Goal: Task Accomplishment & Management: Manage account settings

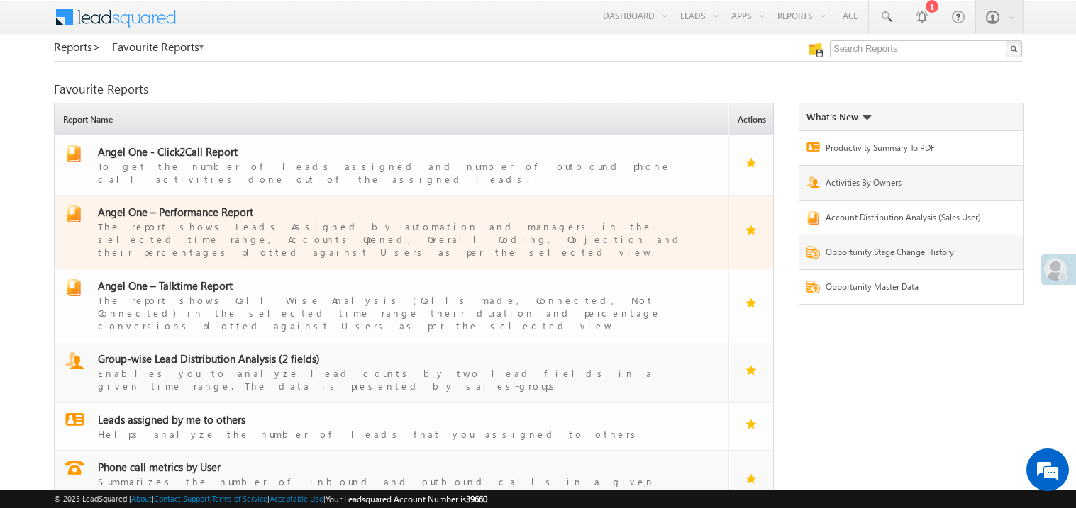
click at [207, 205] on span "Angel One – Performance Report" at bounding box center [175, 212] width 155 height 14
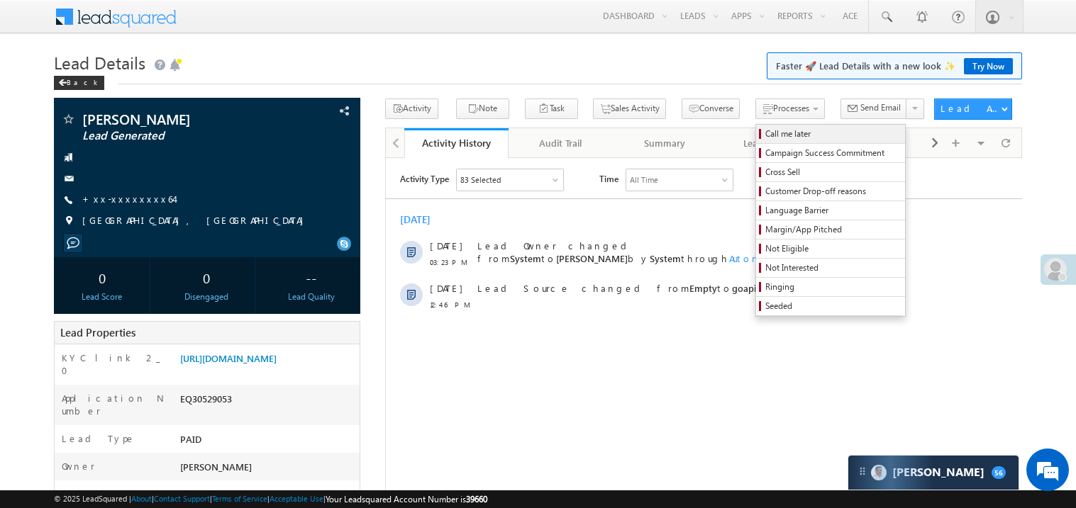
click at [756, 125] on link "Call me later" at bounding box center [830, 134] width 149 height 18
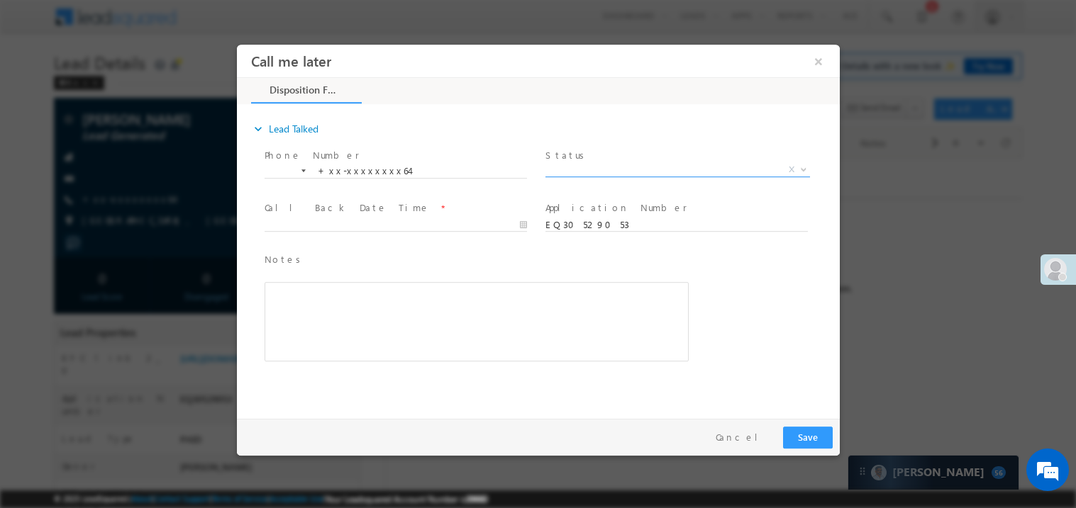
click at [581, 169] on span "X" at bounding box center [677, 169] width 264 height 14
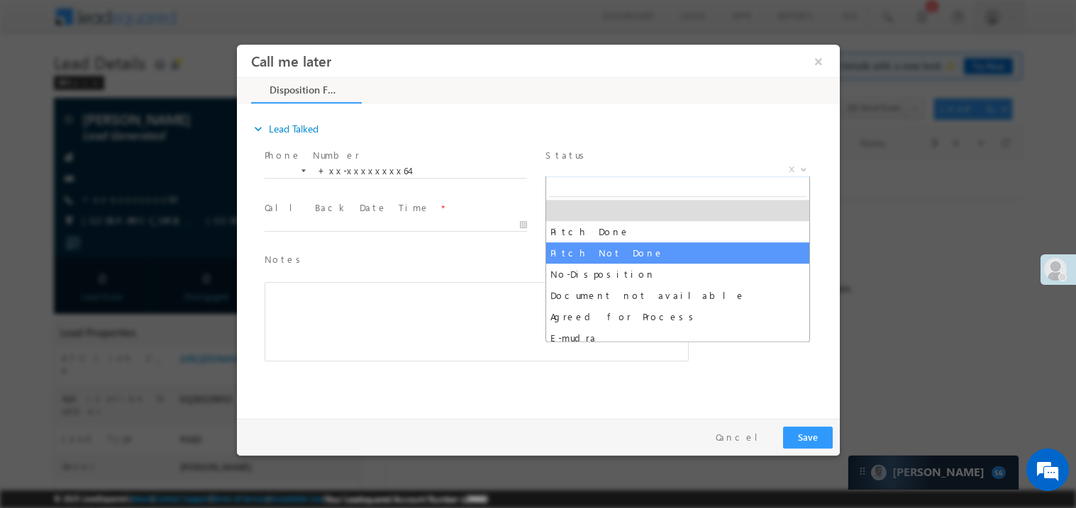
select select "Pitch Not Done"
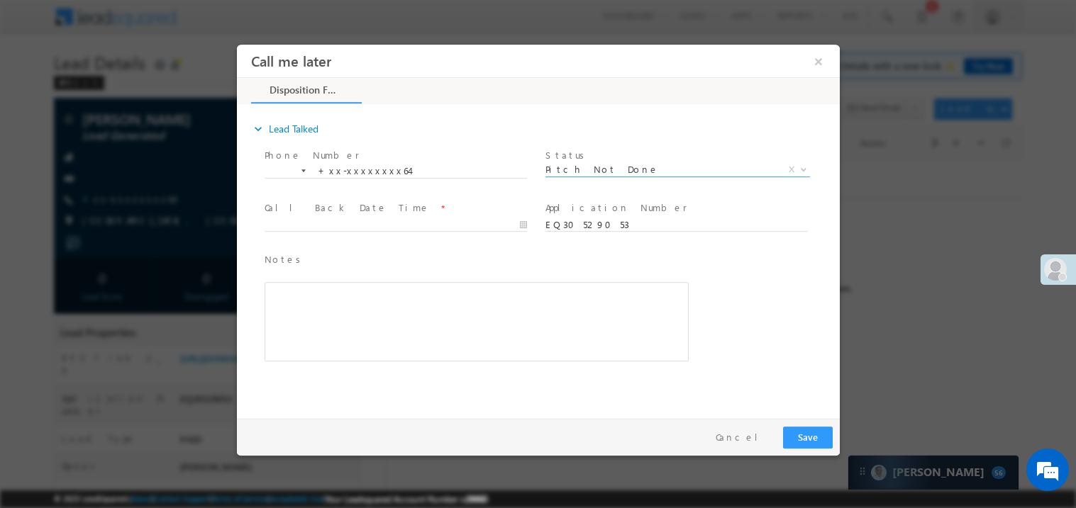
click at [308, 216] on div at bounding box center [401, 224] width 275 height 17
click at [308, 225] on body "Call me later ×" at bounding box center [537, 228] width 603 height 368
type input "10/14/25 3:49 PM"
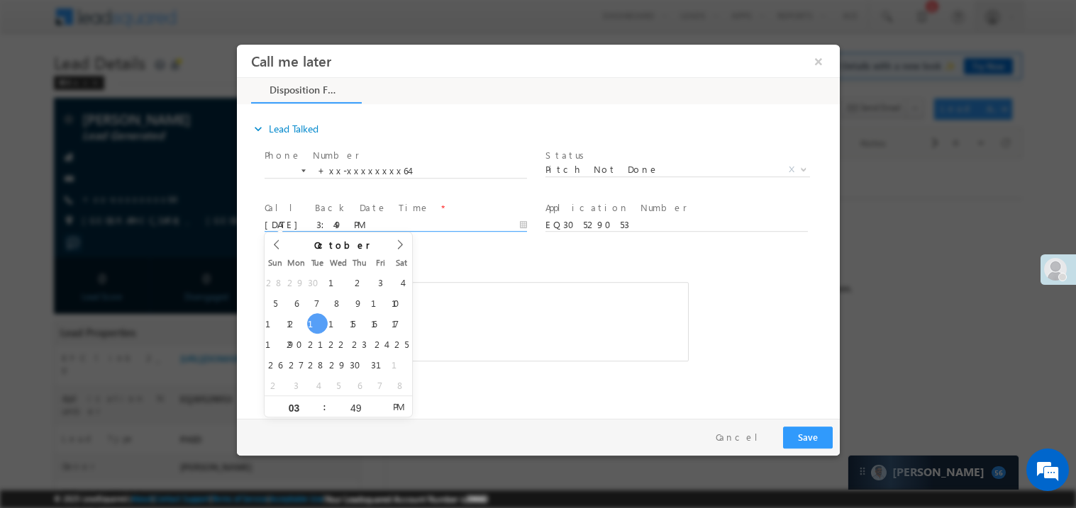
click at [573, 311] on div "Rich Text Editor, 40788eee-0fb2-11ec-a811-0adc8a9d82c2__tab1__section1__Notes__…" at bounding box center [476, 320] width 424 height 79
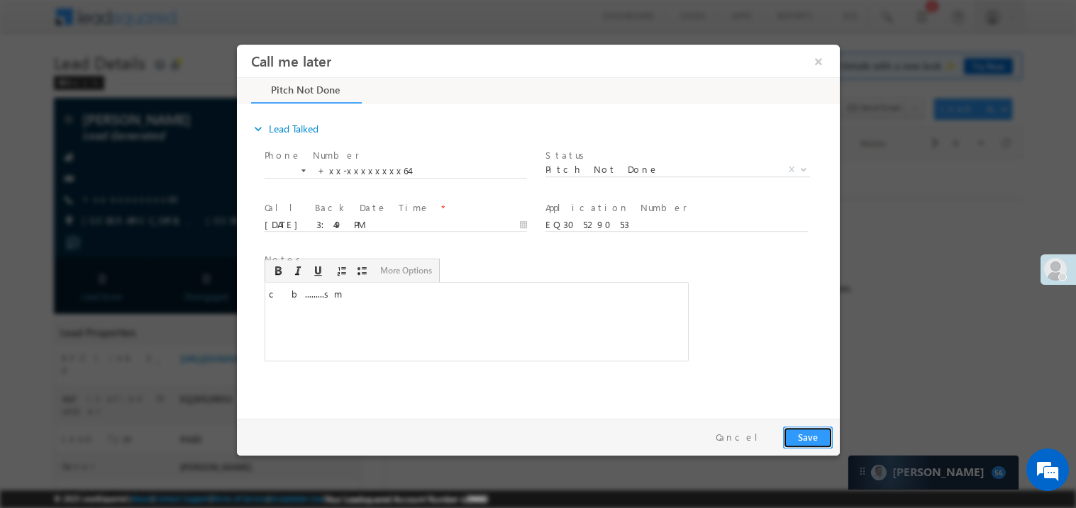
click at [819, 433] on button "Save" at bounding box center [807, 437] width 50 height 22
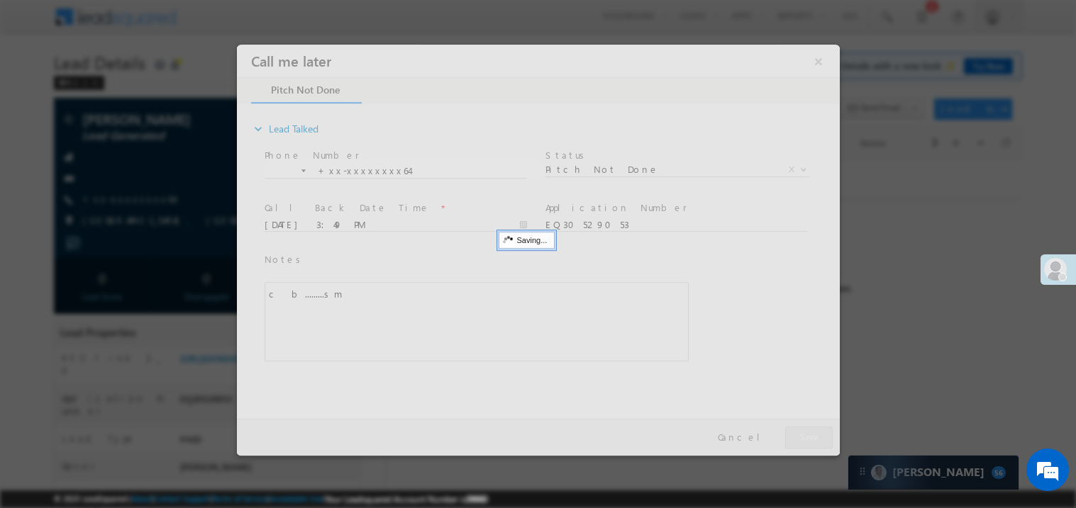
click at [819, 433] on div at bounding box center [537, 249] width 603 height 411
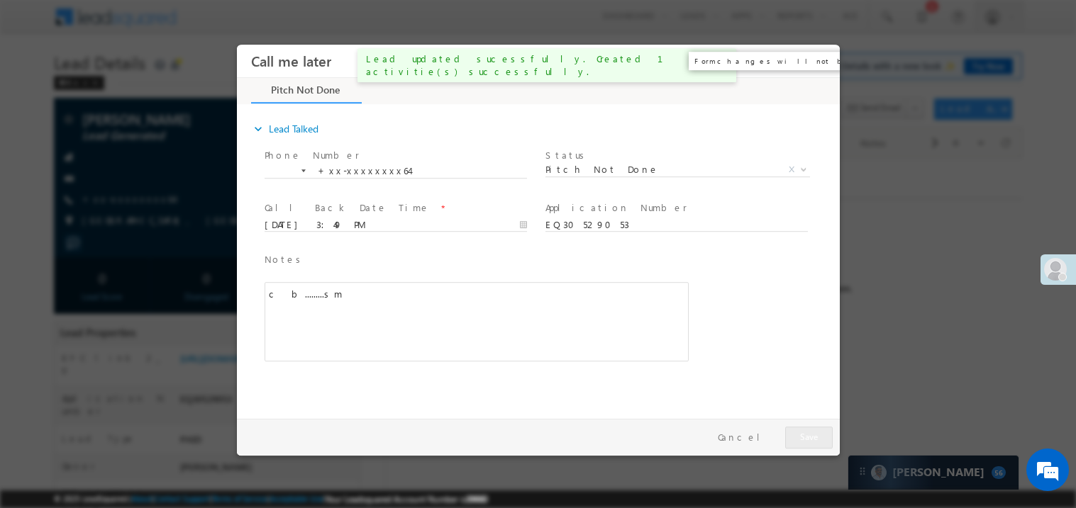
click at [820, 57] on div "Call me later × close Pitch Not Done" at bounding box center [537, 228] width 603 height 368
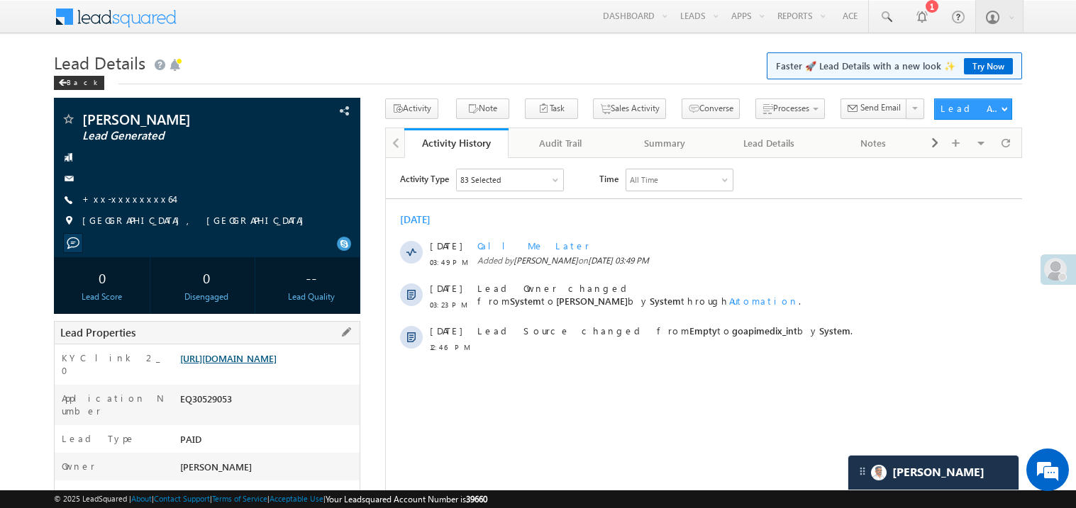
click at [262, 359] on link "https://angelbroking1-pk3em7sa.customui-test.leadsquared.com?leadId=45d958fc-dc…" at bounding box center [228, 358] width 96 height 12
click at [983, 66] on link "Try Now" at bounding box center [988, 66] width 49 height 16
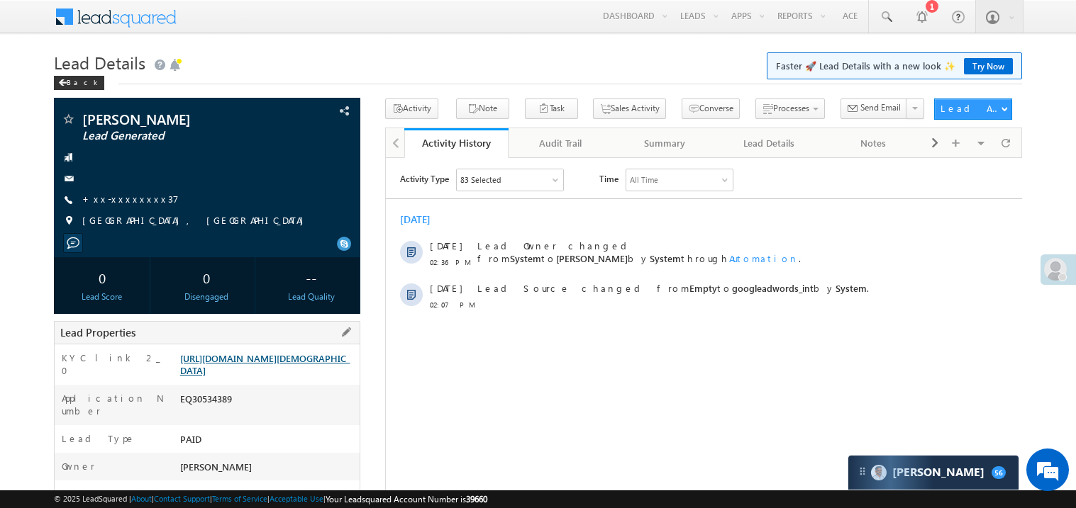
click at [246, 360] on link "https://angelbroking1-pk3em7sa.customui-test.leadsquared.com?leadId=3ea8d09e-da…" at bounding box center [264, 364] width 169 height 24
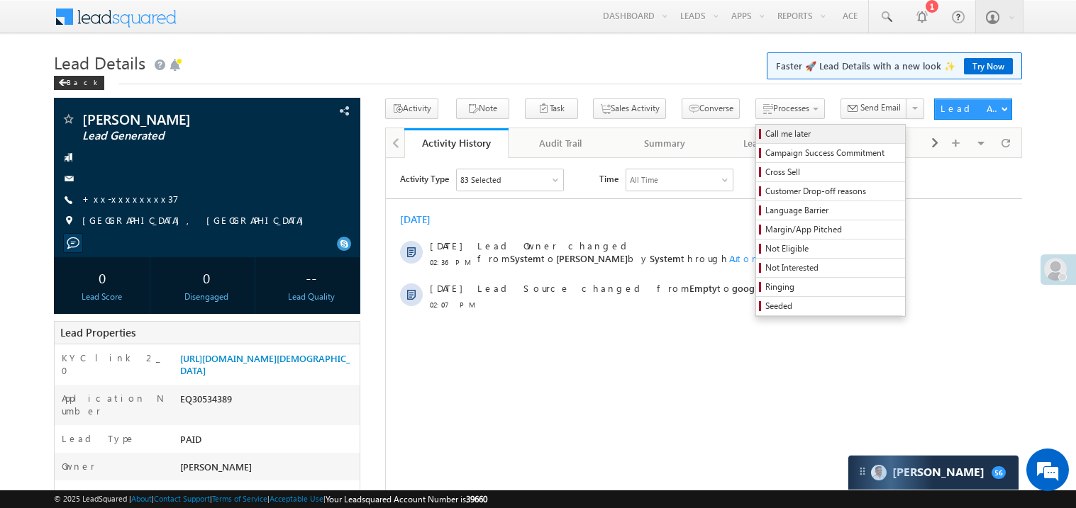
click at [765, 130] on span "Call me later" at bounding box center [832, 134] width 135 height 13
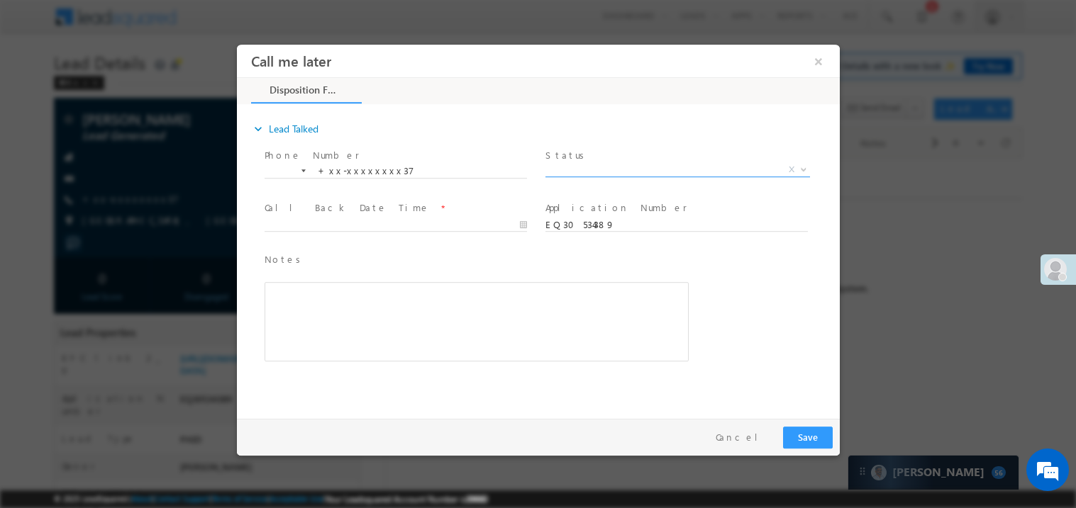
click at [598, 165] on span "X" at bounding box center [677, 169] width 264 height 14
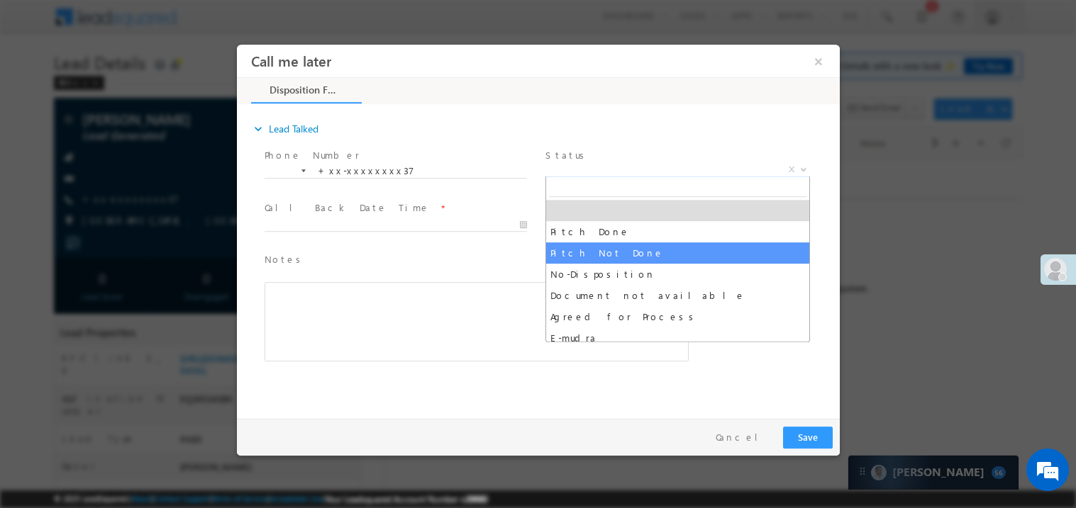
select select "Pitch Not Done"
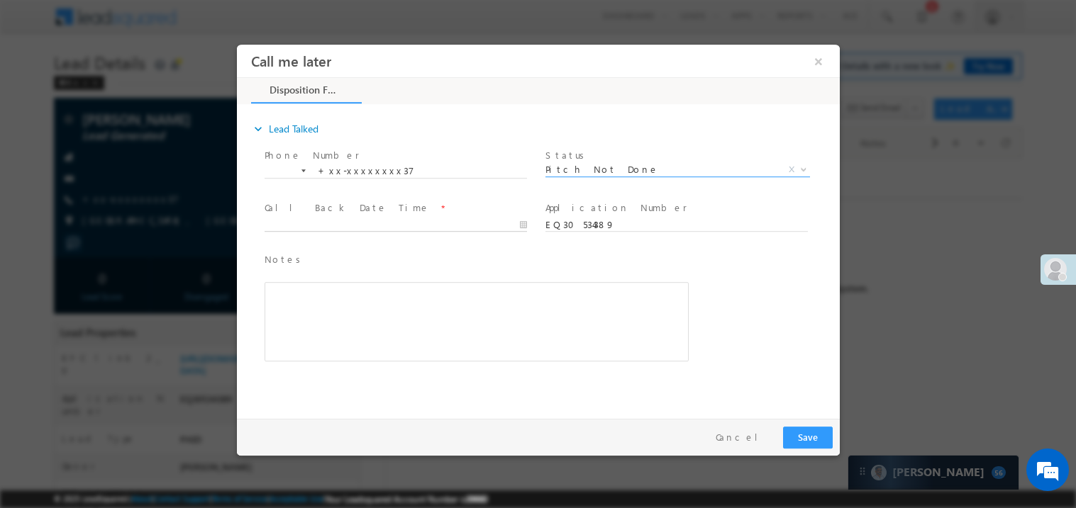
click at [301, 219] on body "Call me later ×" at bounding box center [537, 228] width 603 height 368
type input "10/14/25 3:51 PM"
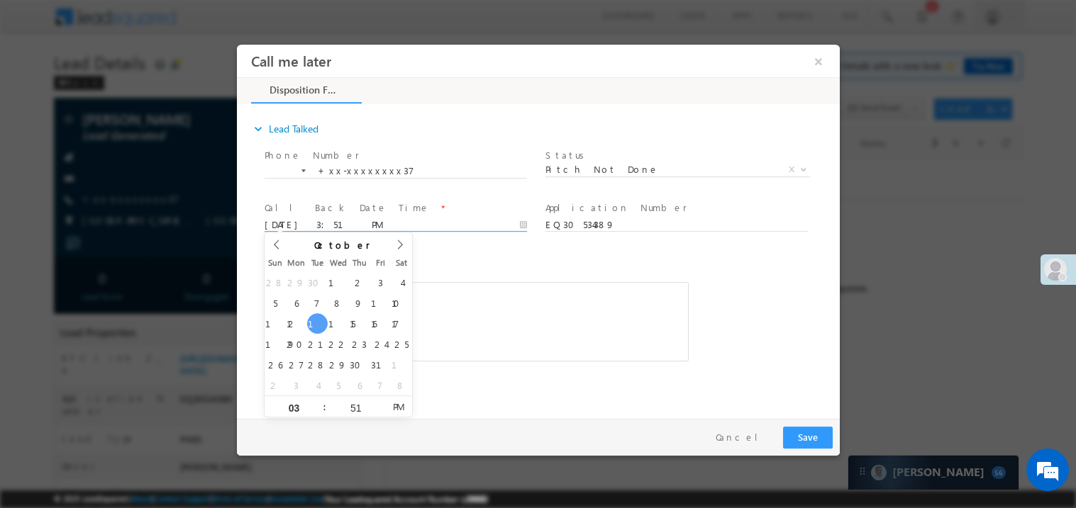
click at [509, 311] on div "Rich Text Editor, 40788eee-0fb2-11ec-a811-0adc8a9d82c2__tab1__section1__Notes__…" at bounding box center [476, 320] width 424 height 79
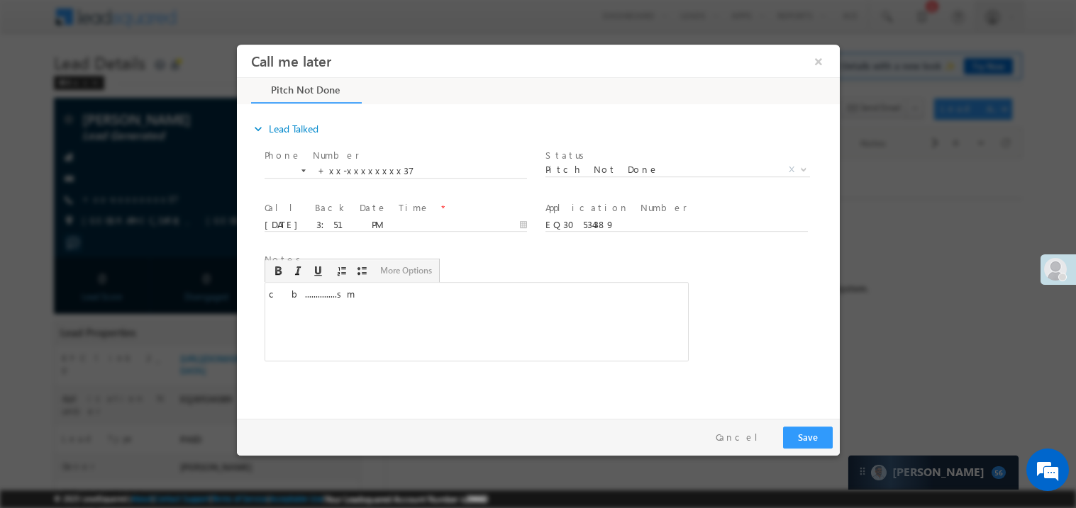
click at [809, 450] on div "Pay & Save Save Cancel" at bounding box center [541, 436] width 610 height 37
click at [807, 433] on button "Save" at bounding box center [807, 437] width 50 height 22
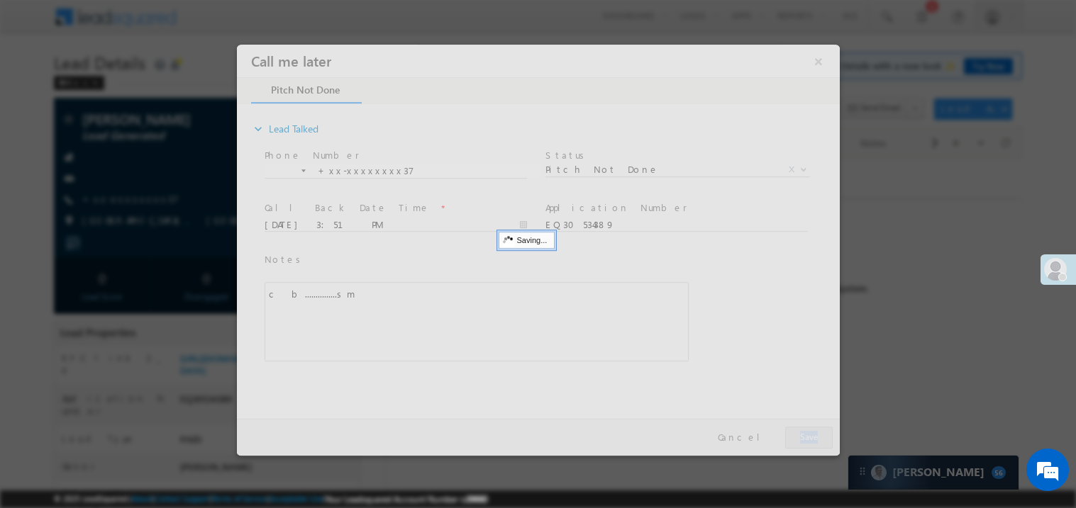
click at [807, 433] on div at bounding box center [537, 249] width 603 height 411
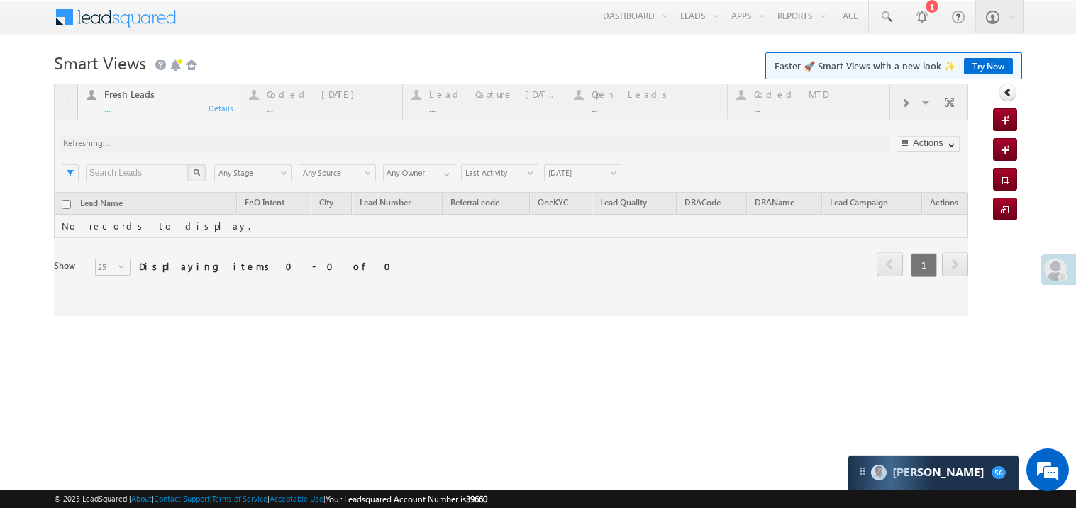
click at [978, 67] on link "Try Now" at bounding box center [988, 66] width 49 height 16
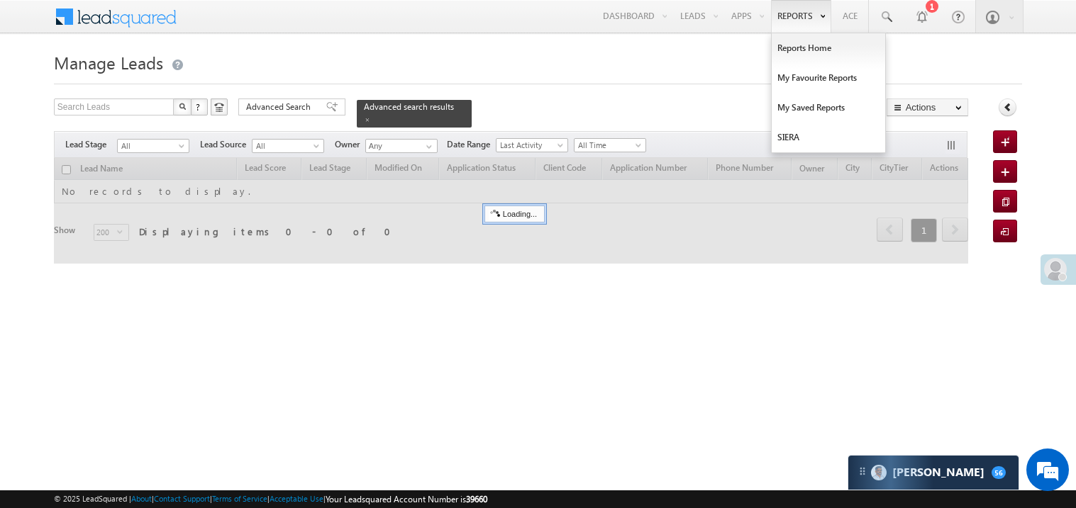
click at [791, 26] on link "Reports" at bounding box center [801, 16] width 60 height 33
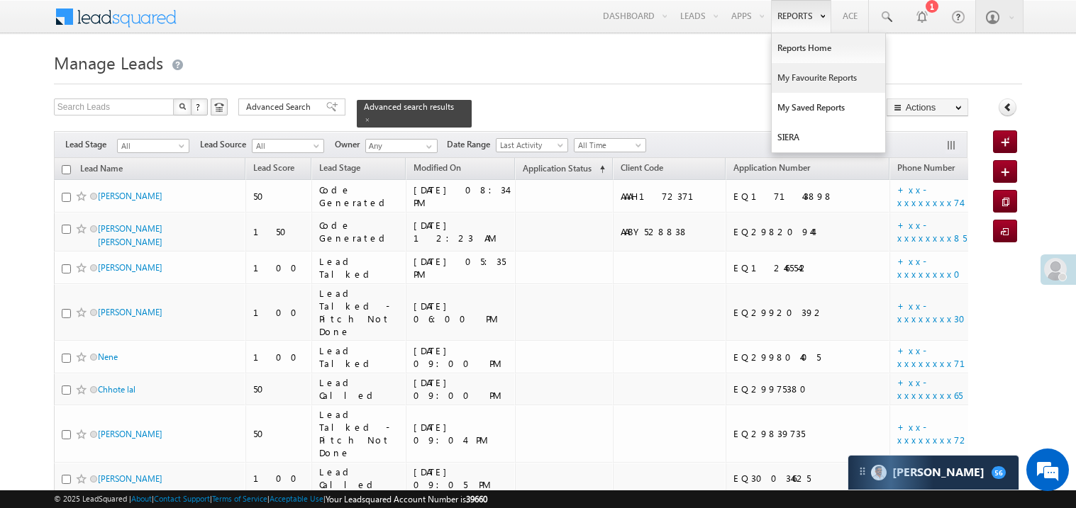
click at [793, 80] on link "My Favourite Reports" at bounding box center [827, 78] width 113 height 30
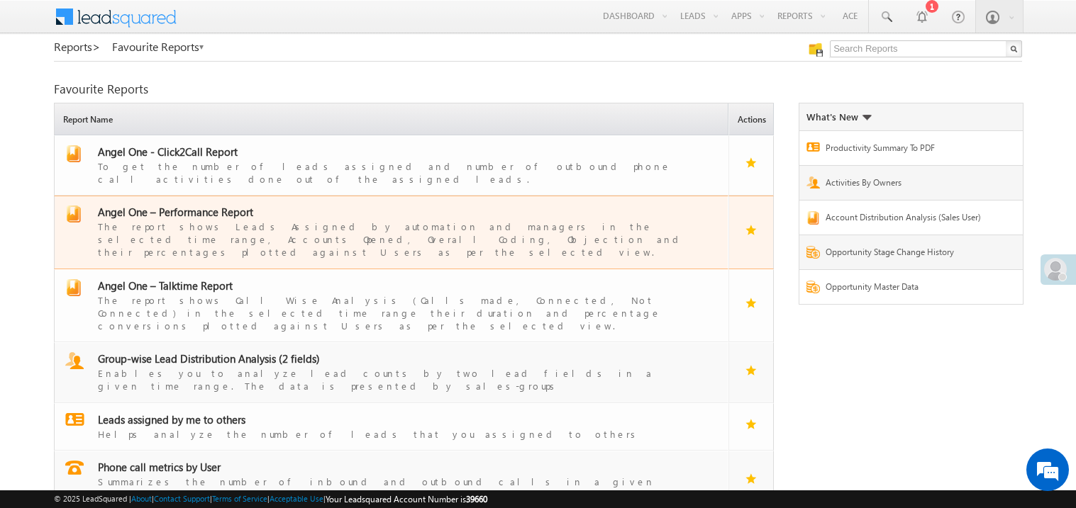
click at [208, 205] on span "Angel One – Performance Report" at bounding box center [175, 212] width 155 height 14
